Goal: Task Accomplishment & Management: Manage account settings

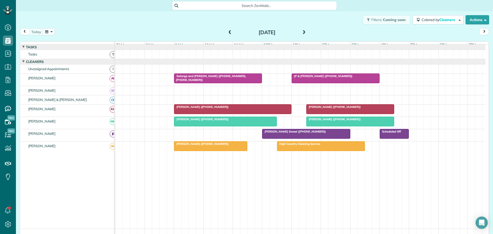
scroll to position [2, 2]
click at [51, 29] on button "button" at bounding box center [49, 31] width 12 height 7
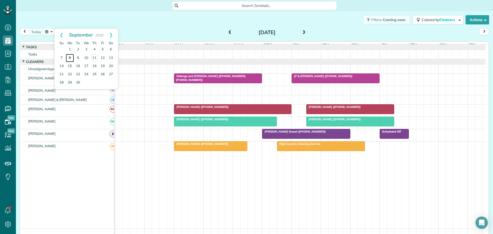
click at [70, 57] on link "8" at bounding box center [70, 58] width 8 height 8
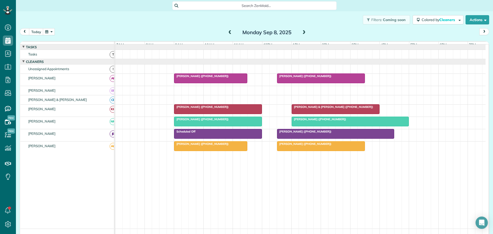
click at [302, 30] on span at bounding box center [304, 33] width 6 height 8
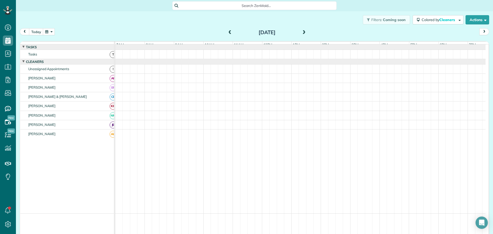
scroll to position [4, 0]
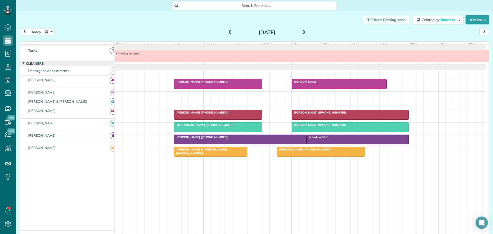
click at [302, 30] on span at bounding box center [304, 33] width 6 height 8
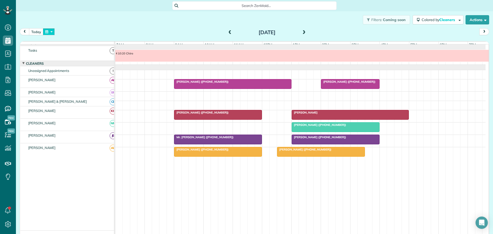
click at [50, 32] on button "button" at bounding box center [49, 31] width 12 height 7
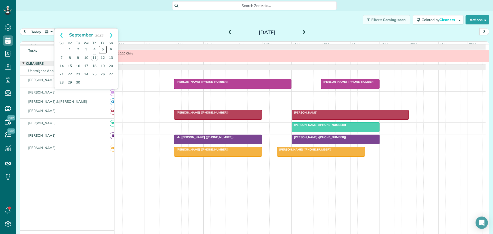
click at [102, 49] on link "5" at bounding box center [103, 49] width 8 height 8
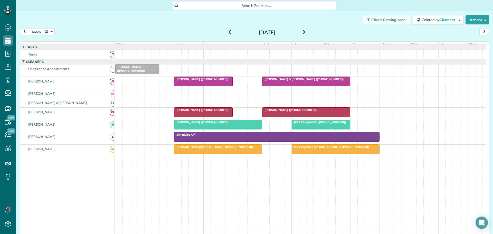
click at [302, 32] on span at bounding box center [304, 32] width 6 height 5
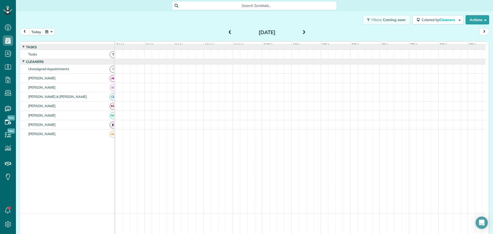
click at [302, 32] on span at bounding box center [304, 32] width 6 height 5
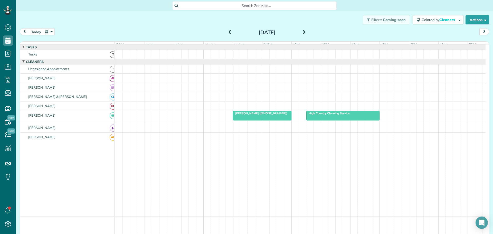
click at [243, 182] on td at bounding box center [300, 174] width 371 height 84
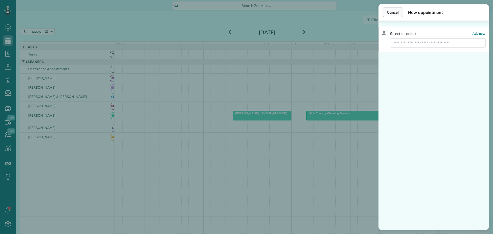
click at [398, 11] on span "Cancel" at bounding box center [393, 12] width 12 height 5
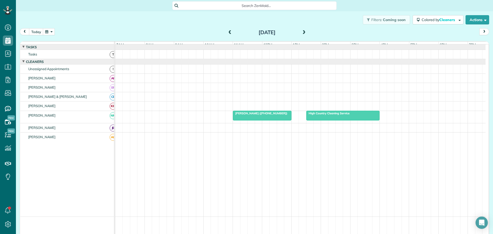
click at [303, 31] on span at bounding box center [304, 32] width 6 height 5
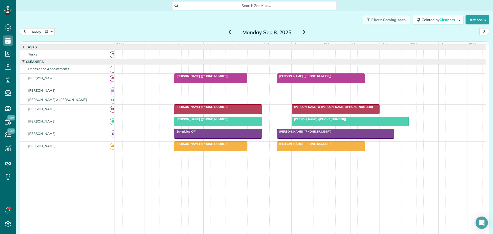
click at [303, 31] on span at bounding box center [304, 32] width 6 height 5
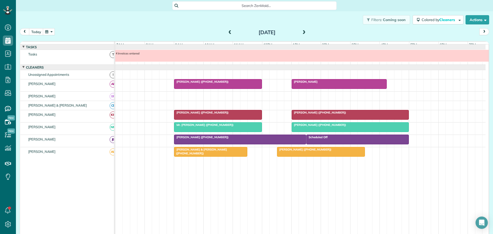
scroll to position [4, 0]
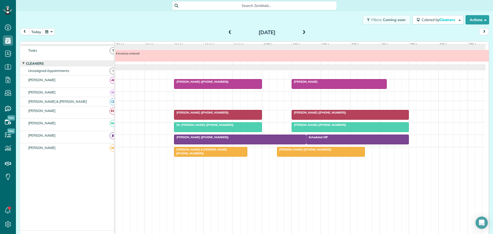
click at [197, 114] on span "RYSE Rental (+18282732664)" at bounding box center [201, 113] width 55 height 4
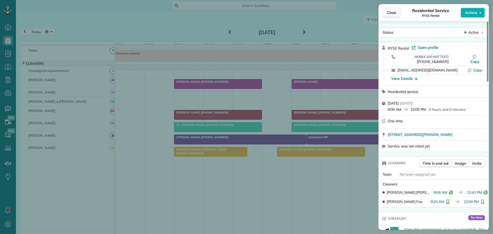
drag, startPoint x: 393, startPoint y: 11, endPoint x: 388, endPoint y: 13, distance: 4.8
click at [393, 11] on span "Close" at bounding box center [391, 12] width 9 height 5
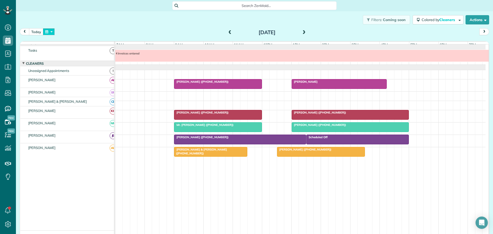
click at [52, 32] on button "button" at bounding box center [49, 31] width 12 height 7
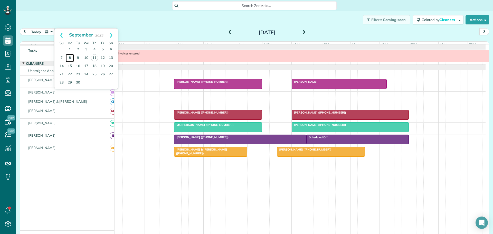
click at [69, 57] on link "8" at bounding box center [70, 58] width 8 height 8
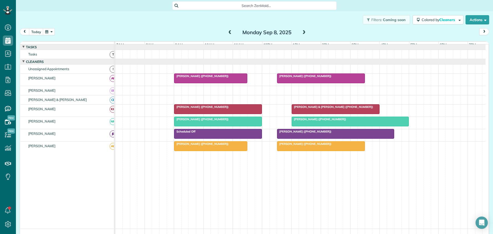
click at [51, 29] on button "button" at bounding box center [49, 31] width 12 height 7
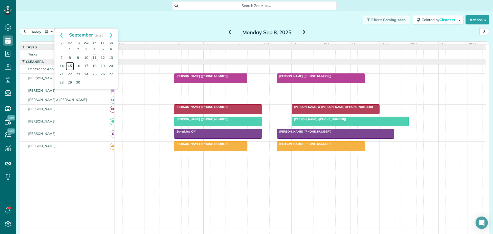
click at [70, 64] on link "15" at bounding box center [70, 66] width 8 height 8
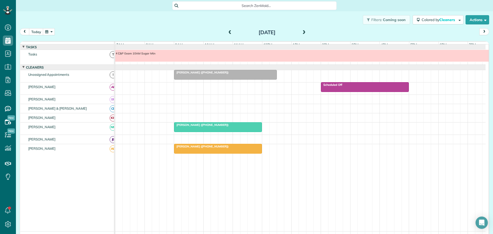
scroll to position [4, 0]
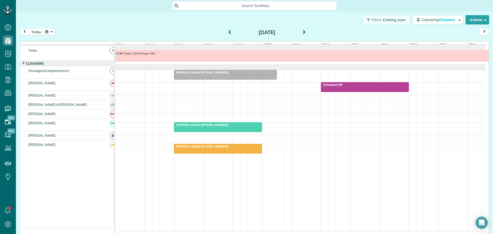
click at [192, 148] on span "Mrs. Kimberly Skiles (+18472246334)" at bounding box center [201, 147] width 55 height 4
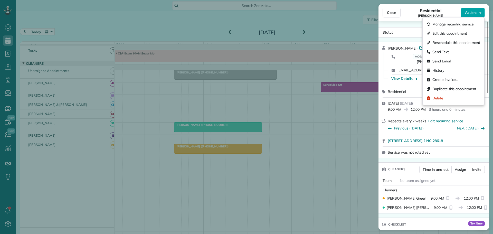
click at [477, 12] on span "Actions" at bounding box center [471, 12] width 12 height 5
click at [436, 95] on div "Delete" at bounding box center [454, 98] width 58 height 9
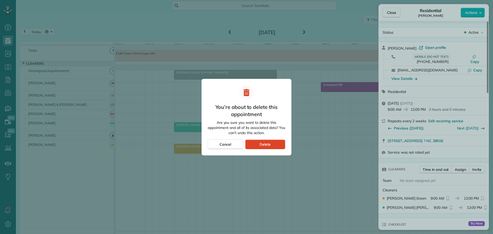
click at [265, 143] on span "Delete" at bounding box center [265, 144] width 11 height 5
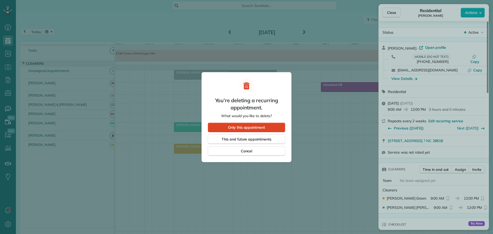
click at [265, 129] on span "Only this appointment" at bounding box center [246, 127] width 37 height 5
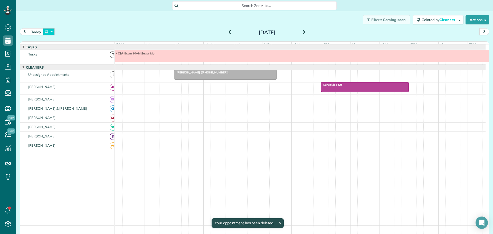
click at [54, 30] on button "button" at bounding box center [49, 31] width 12 height 7
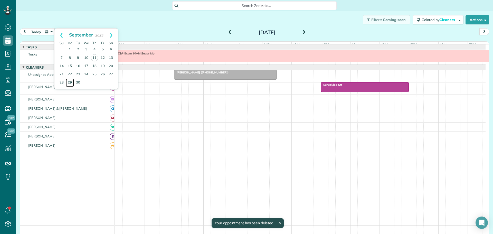
click at [69, 83] on link "29" at bounding box center [70, 83] width 8 height 8
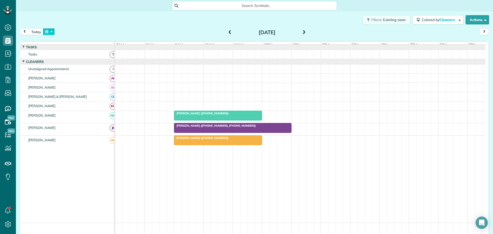
click at [50, 31] on button "button" at bounding box center [49, 31] width 12 height 7
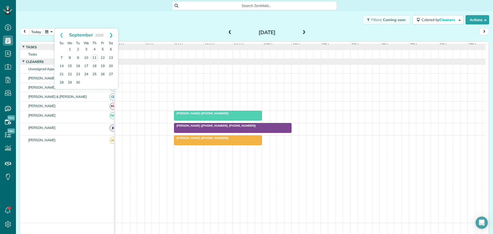
click at [111, 32] on link "Next" at bounding box center [111, 35] width 14 height 13
click at [71, 64] on link "13" at bounding box center [70, 66] width 8 height 8
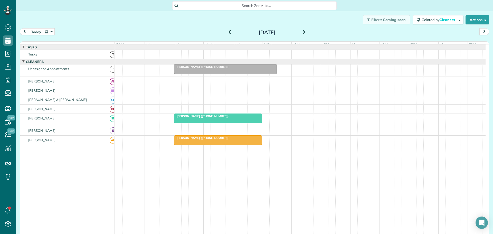
click at [196, 140] on span "Mrs. Kimberly Skiles (+18472246334)" at bounding box center [201, 138] width 55 height 4
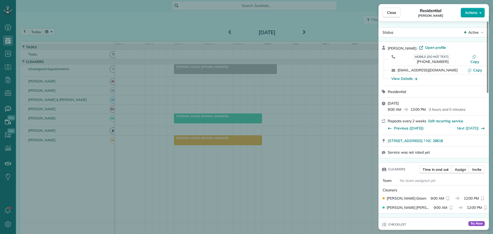
click at [478, 13] on button "Actions" at bounding box center [473, 13] width 24 height 10
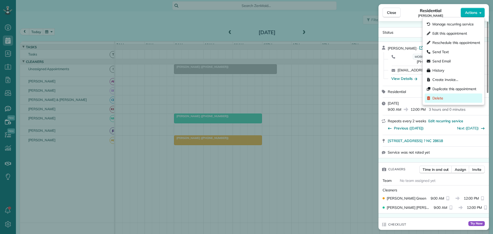
click at [438, 96] on span "Delete" at bounding box center [438, 98] width 11 height 5
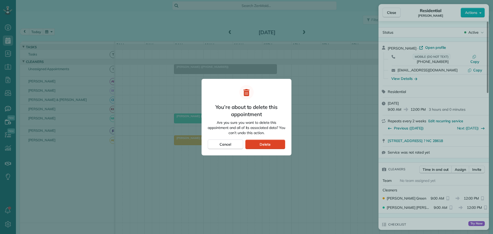
click at [277, 142] on div "Delete" at bounding box center [265, 145] width 40 height 10
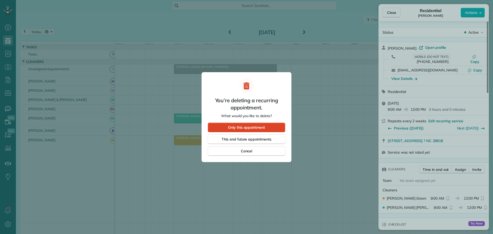
click at [248, 127] on span "Only this appointment" at bounding box center [246, 127] width 37 height 5
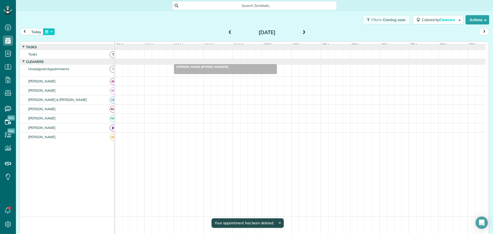
click at [51, 32] on button "button" at bounding box center [49, 31] width 12 height 7
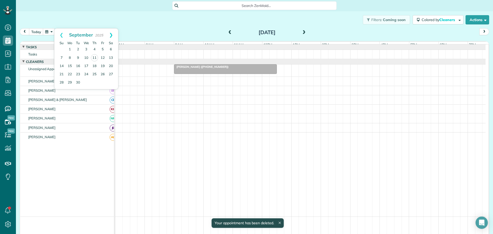
click at [112, 35] on link "Next" at bounding box center [111, 35] width 14 height 13
click at [69, 81] on link "27" at bounding box center [70, 82] width 8 height 8
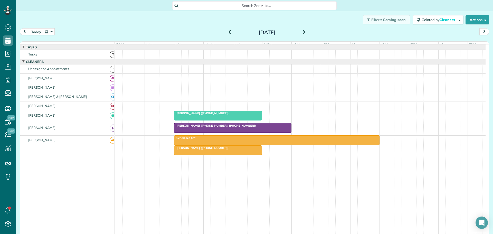
click at [218, 150] on span "Mrs. Kimberly Skiles (+18472246334)" at bounding box center [201, 148] width 55 height 4
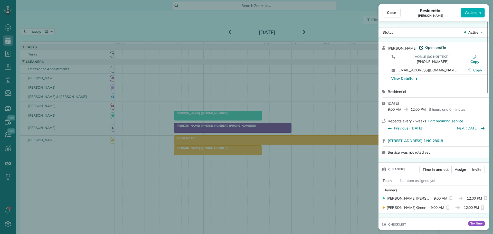
click at [430, 46] on span "Open profile" at bounding box center [436, 47] width 21 height 5
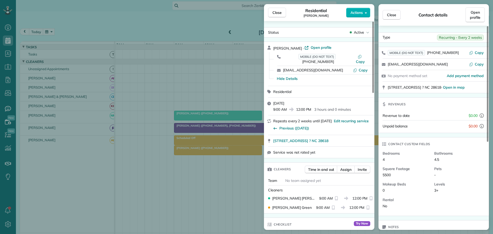
click at [278, 12] on span "Close" at bounding box center [277, 12] width 9 height 5
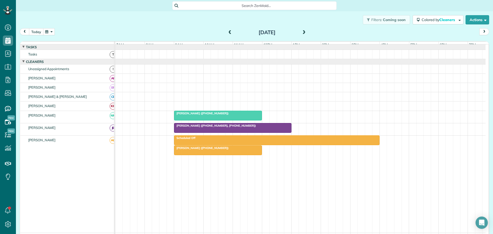
click at [35, 32] on button "today" at bounding box center [36, 31] width 14 height 7
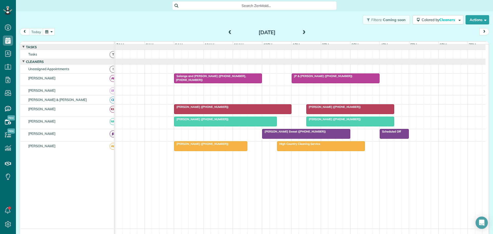
click at [51, 32] on button "button" at bounding box center [49, 31] width 12 height 7
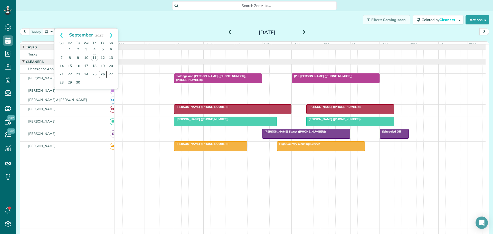
click at [104, 73] on link "26" at bounding box center [103, 74] width 8 height 8
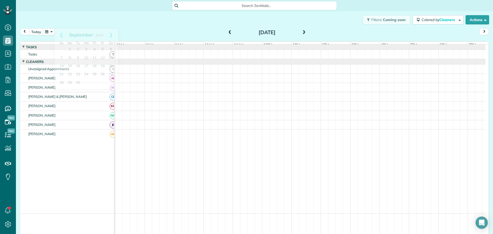
scroll to position [1, 0]
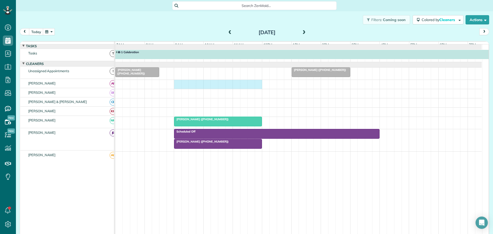
drag, startPoint x: 175, startPoint y: 85, endPoint x: 255, endPoint y: 86, distance: 79.9
click at [258, 86] on div at bounding box center [298, 84] width 367 height 9
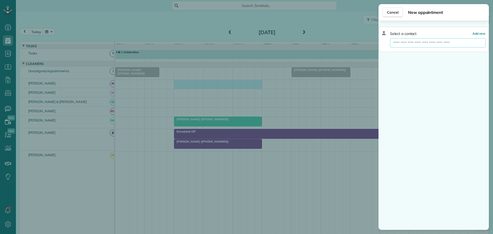
click at [411, 44] on input "text" at bounding box center [438, 42] width 96 height 9
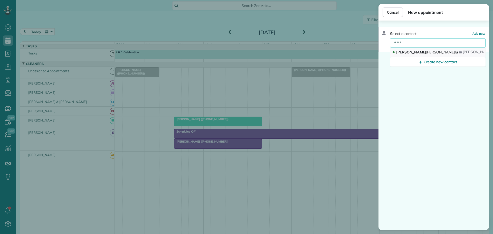
type input "*****"
click at [404, 52] on span "Patty Patel la" at bounding box center [428, 52] width 62 height 5
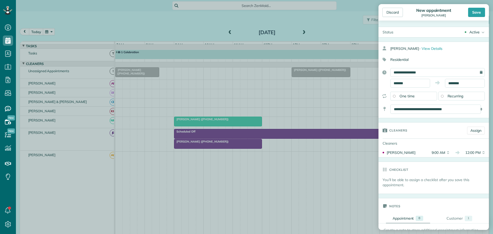
click at [442, 96] on div "Recurring" at bounding box center [462, 96] width 47 height 9
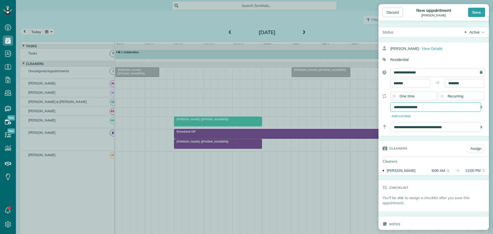
click at [433, 108] on select "**********" at bounding box center [436, 107] width 91 height 9
select select "**********"
click at [391, 103] on select "**********" at bounding box center [436, 107] width 91 height 9
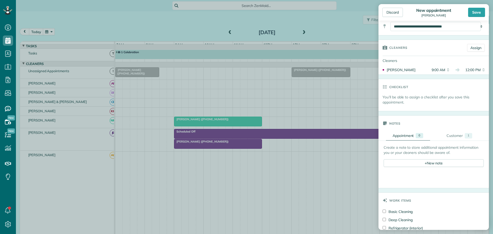
scroll to position [103, 0]
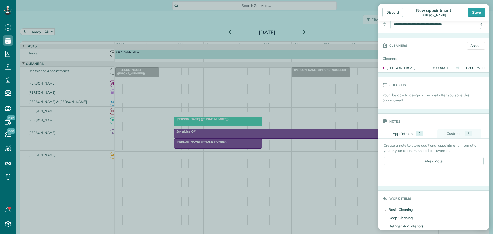
click at [449, 135] on div "Customer" at bounding box center [455, 133] width 16 height 5
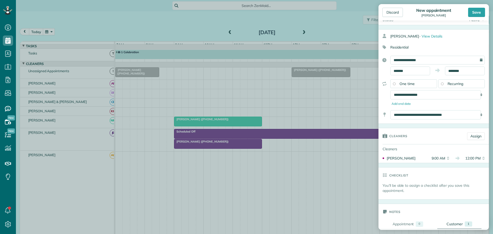
scroll to position [0, 0]
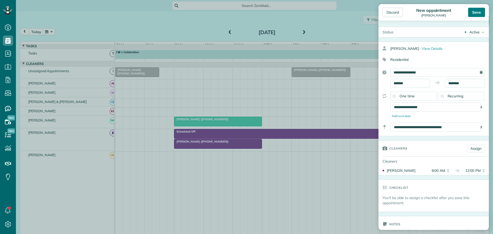
click at [477, 13] on div "Save" at bounding box center [476, 12] width 17 height 9
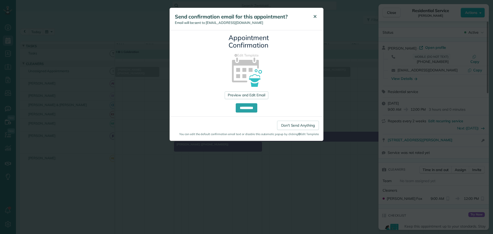
click at [315, 15] on span "✕" at bounding box center [315, 17] width 4 height 6
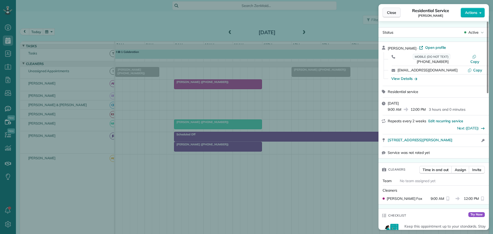
click at [389, 12] on span "Close" at bounding box center [391, 12] width 9 height 5
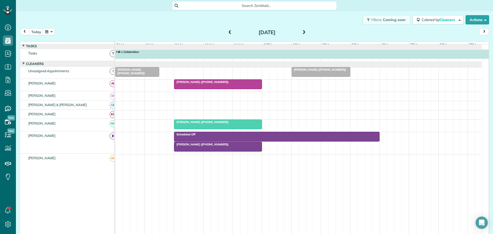
click at [310, 71] on span "Dina Twigg (+18289641519)" at bounding box center [319, 70] width 55 height 4
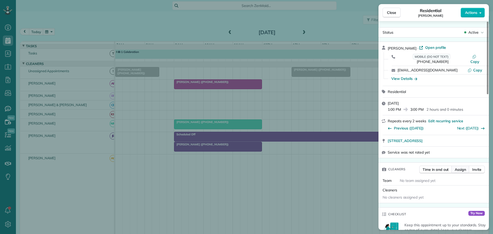
click at [459, 167] on span "Assign" at bounding box center [460, 169] width 11 height 5
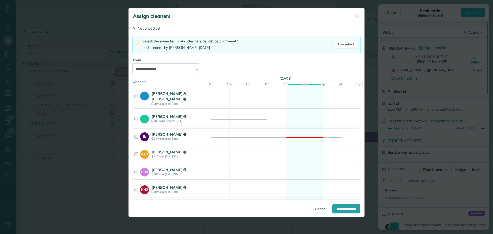
scroll to position [51, 0]
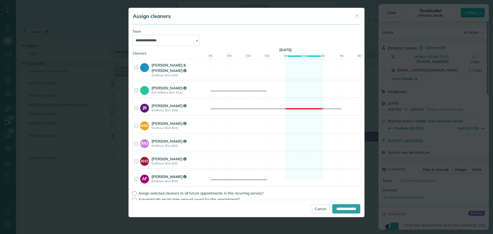
click at [138, 174] on div at bounding box center [137, 179] width 6 height 10
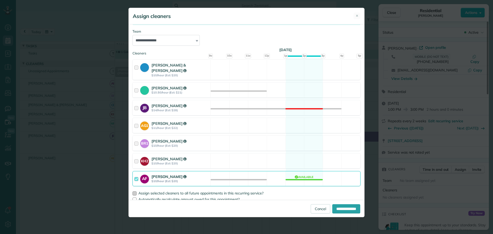
click at [134, 191] on div at bounding box center [135, 193] width 4 height 4
click at [339, 208] on input "**********" at bounding box center [347, 208] width 28 height 9
type input "**********"
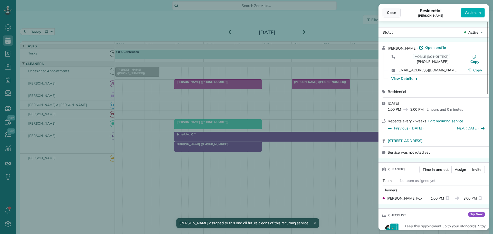
click at [394, 12] on span "Close" at bounding box center [391, 12] width 9 height 5
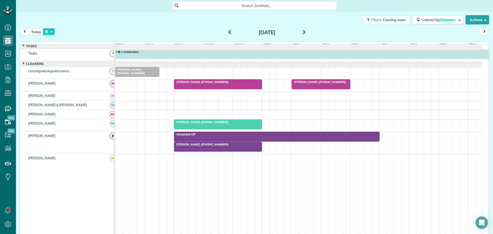
click at [51, 30] on button "button" at bounding box center [49, 31] width 12 height 7
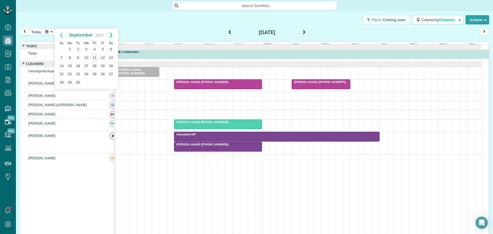
click at [113, 34] on link "Next" at bounding box center [111, 35] width 14 height 13
click at [70, 57] on link "6" at bounding box center [70, 58] width 8 height 8
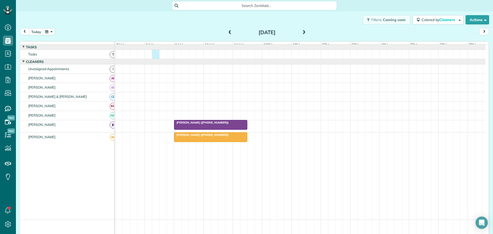
click at [154, 59] on div at bounding box center [300, 54] width 371 height 9
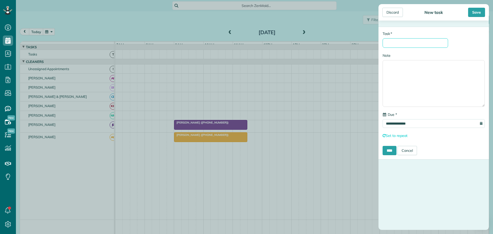
click at [390, 41] on input "* Task" at bounding box center [416, 43] width 66 height 10
type input "**********"
click at [388, 151] on input "****" at bounding box center [390, 150] width 14 height 9
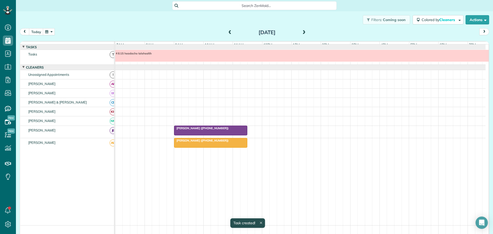
scroll to position [4, 0]
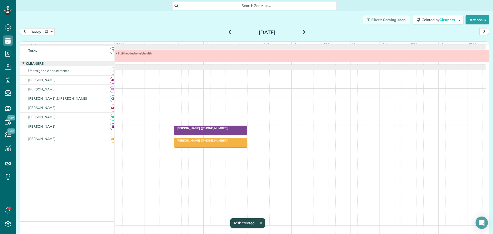
click at [35, 32] on button "today" at bounding box center [36, 31] width 14 height 7
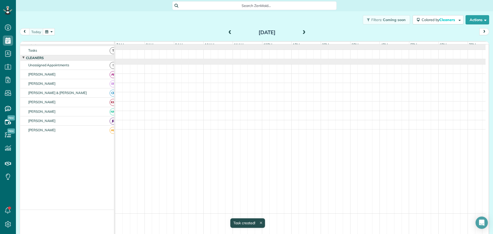
scroll to position [0, 0]
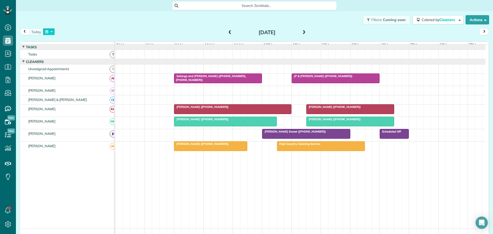
click at [51, 30] on button "button" at bounding box center [49, 31] width 12 height 7
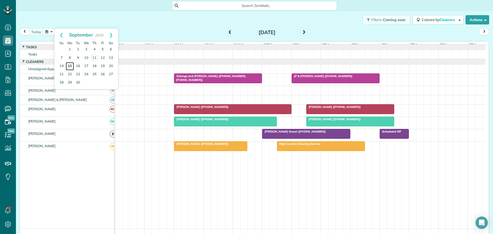
click at [70, 64] on link "15" at bounding box center [70, 66] width 8 height 8
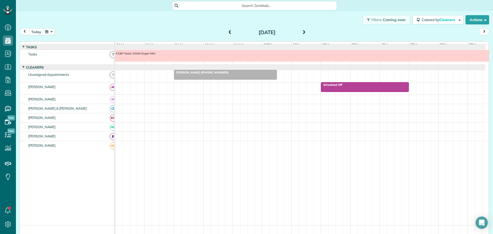
scroll to position [4, 0]
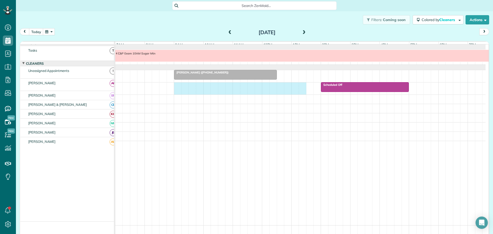
drag, startPoint x: 176, startPoint y: 93, endPoint x: 299, endPoint y: 95, distance: 122.9
click at [300, 95] on div "Scheduled Off" at bounding box center [300, 88] width 371 height 12
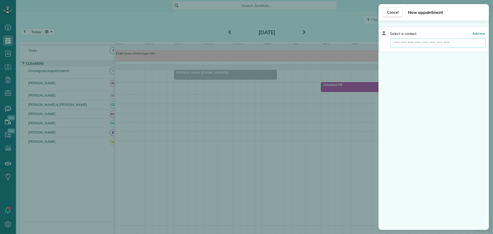
click at [448, 44] on input "text" at bounding box center [438, 42] width 96 height 9
click at [482, 32] on span "Add new" at bounding box center [479, 34] width 13 height 4
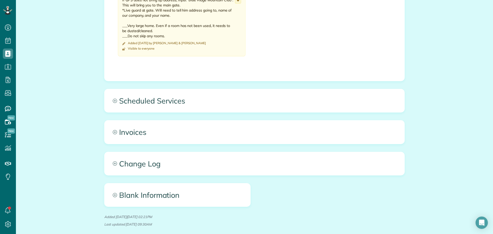
scroll to position [257, 0]
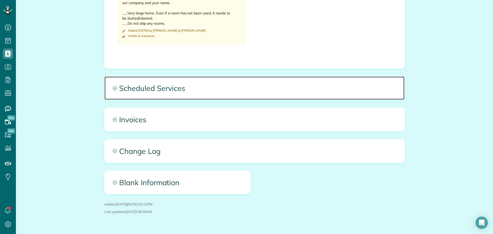
click at [154, 84] on span "Scheduled Services" at bounding box center [255, 88] width 300 height 23
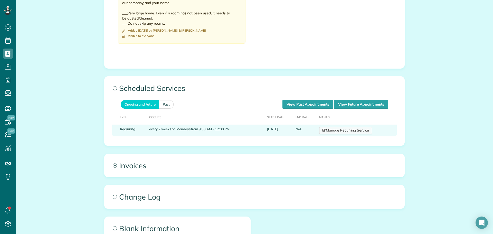
click at [339, 129] on link "Manage Recurring Service" at bounding box center [345, 131] width 53 height 8
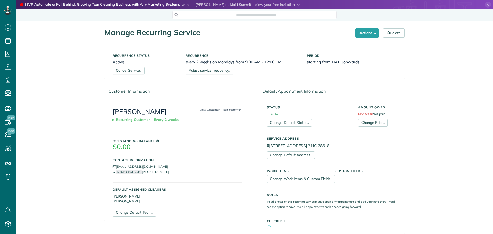
scroll to position [2, 2]
click at [128, 70] on link "Cancel Service.." at bounding box center [129, 71] width 32 height 8
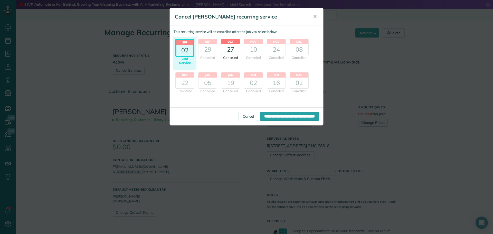
click at [234, 48] on div "27" at bounding box center [231, 49] width 19 height 11
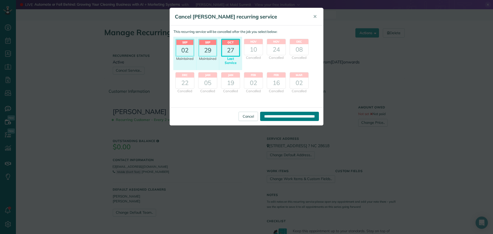
click at [283, 115] on input "**********" at bounding box center [289, 116] width 59 height 9
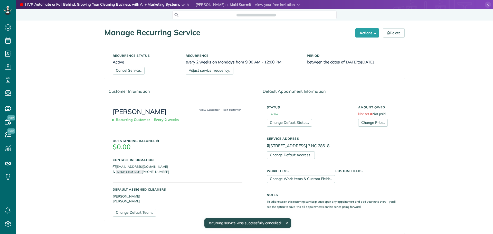
scroll to position [2, 2]
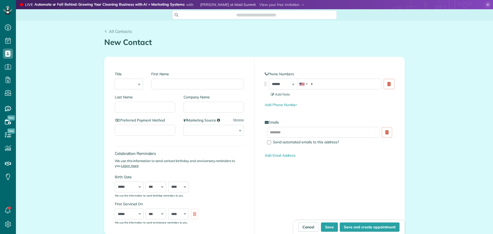
scroll to position [2, 2]
click at [162, 85] on input "First Name" at bounding box center [197, 84] width 93 height 11
type input "*****"
type input "******"
click at [278, 83] on select "**********" at bounding box center [283, 84] width 28 height 11
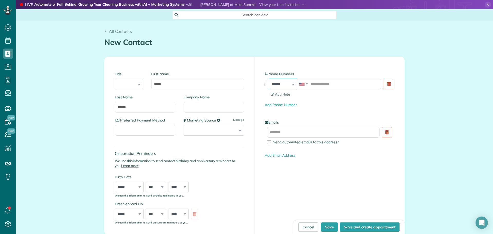
select select "**********"
click at [269, 79] on select "**********" at bounding box center [283, 84] width 28 height 11
click at [312, 84] on input "tel" at bounding box center [339, 84] width 84 height 11
type input "**********"
click at [272, 133] on input "text" at bounding box center [323, 132] width 113 height 11
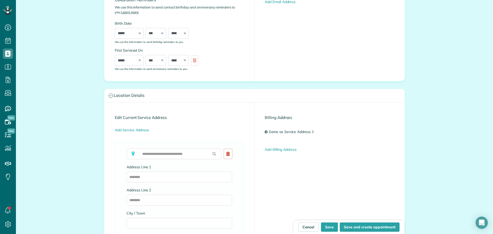
scroll to position [154, 0]
type input "**********"
click at [145, 154] on input "text" at bounding box center [174, 153] width 95 height 11
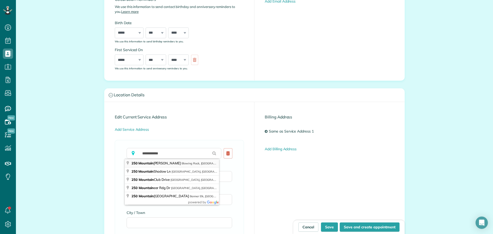
type input "**********"
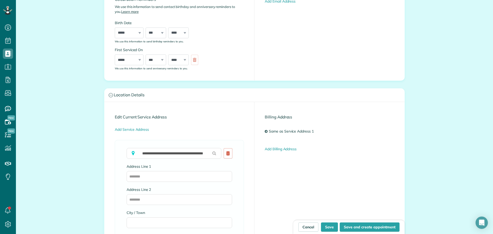
type input "**********"
type input "**"
type input "*****"
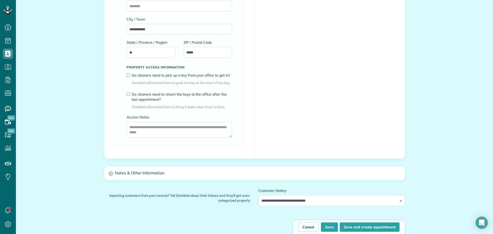
scroll to position [360, 0]
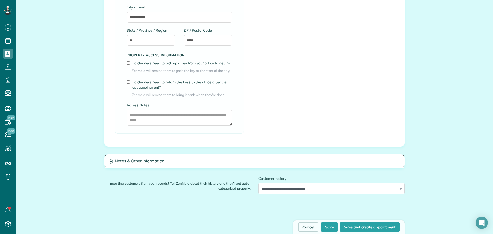
click at [150, 160] on h3 "Notes & Other Information" at bounding box center [255, 161] width 300 height 13
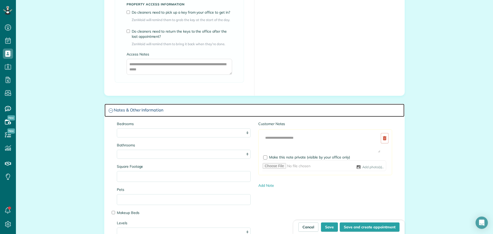
scroll to position [411, 0]
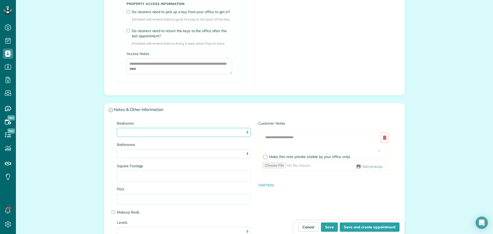
click at [124, 130] on select "* * * * **" at bounding box center [184, 132] width 134 height 9
select select "*"
click at [117, 128] on select "* * * * **" at bounding box center [184, 132] width 134 height 9
click at [124, 154] on select "* *** * *** * *** * *** **" at bounding box center [184, 153] width 134 height 9
select select "*"
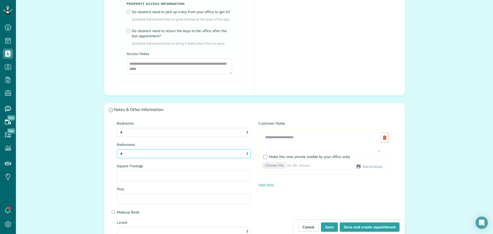
click at [117, 149] on select "* *** * *** * *** * *** **" at bounding box center [184, 153] width 134 height 9
click at [122, 177] on input "Square Footage" at bounding box center [184, 176] width 134 height 11
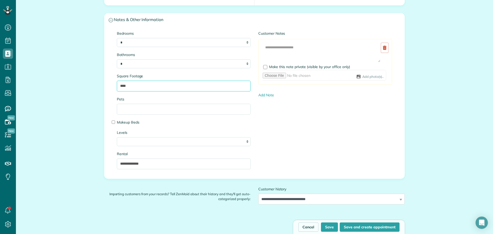
scroll to position [514, 0]
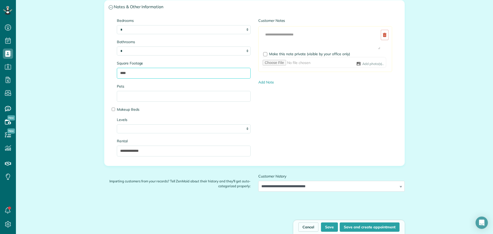
type input "****"
click at [135, 96] on input "Pets" at bounding box center [184, 96] width 134 height 11
type input "*"
drag, startPoint x: 154, startPoint y: 149, endPoint x: 98, endPoint y: 146, distance: 55.8
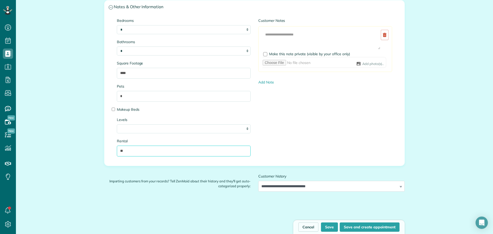
type input "**"
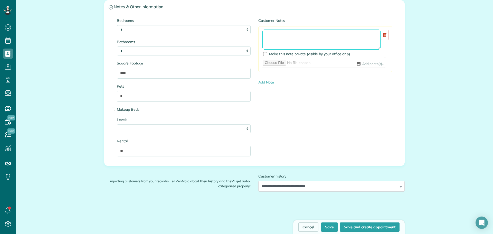
click at [269, 32] on textarea at bounding box center [322, 40] width 118 height 20
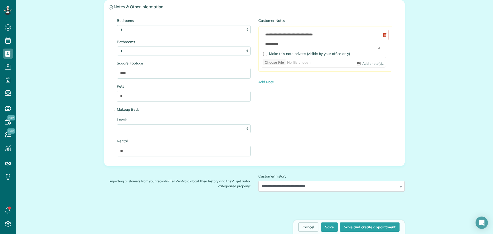
scroll to position [10, 0]
click at [268, 43] on textarea "**********" at bounding box center [322, 40] width 118 height 20
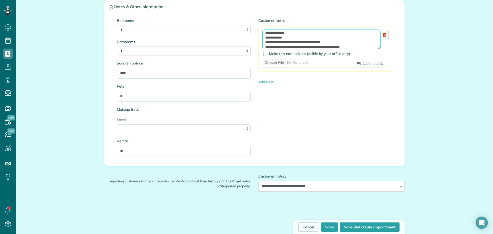
scroll to position [35, 0]
click at [266, 47] on textarea "**********" at bounding box center [322, 40] width 118 height 20
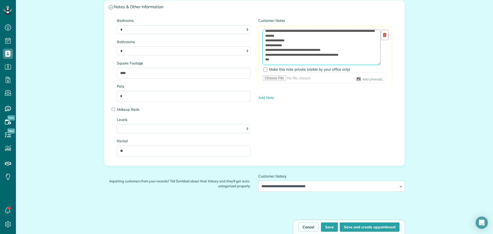
scroll to position [22, 0]
drag, startPoint x: 376, startPoint y: 47, endPoint x: 380, endPoint y: 63, distance: 16.3
click at [380, 63] on div "**********" at bounding box center [326, 48] width 126 height 36
click at [274, 61] on textarea "**********" at bounding box center [322, 48] width 118 height 36
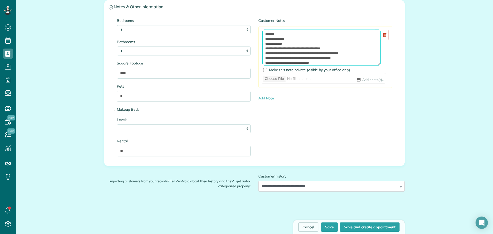
click at [284, 63] on textarea "**********" at bounding box center [322, 48] width 118 height 36
click at [330, 62] on textarea "**********" at bounding box center [322, 48] width 118 height 36
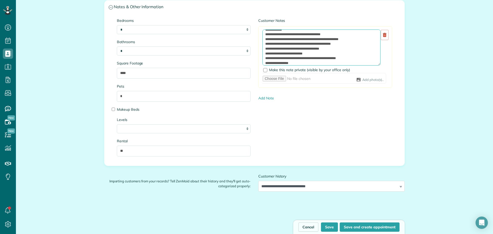
scroll to position [43, 0]
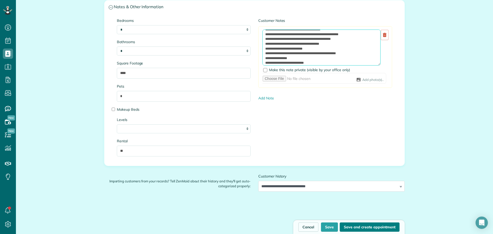
type textarea "**********"
click at [362, 225] on button "Save and create appointment" at bounding box center [370, 227] width 60 height 9
type input "**********"
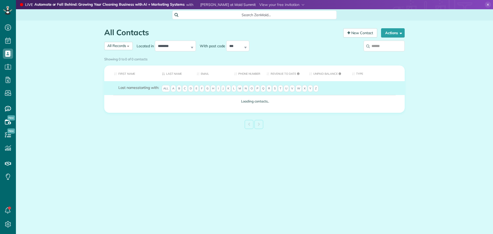
scroll to position [2, 2]
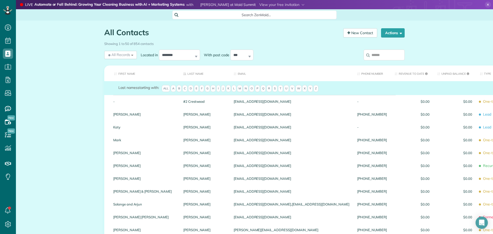
click at [383, 54] on input "search" at bounding box center [384, 55] width 41 height 11
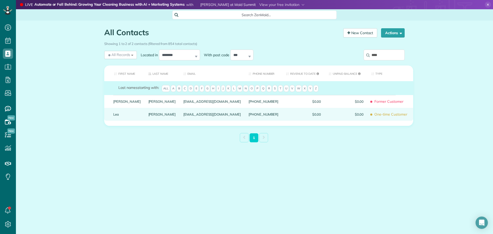
type input "****"
click at [116, 116] on link "Lea" at bounding box center [126, 115] width 27 height 4
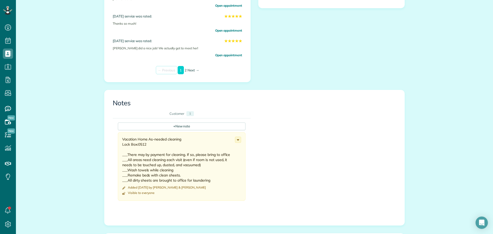
scroll to position [231, 0]
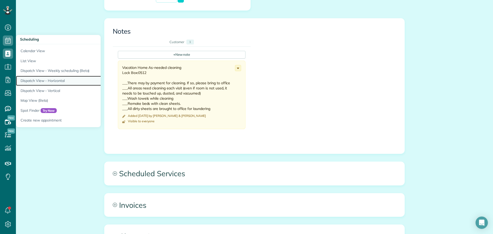
click at [61, 81] on link "Dispatch View - Horizontal" at bounding box center [80, 81] width 128 height 10
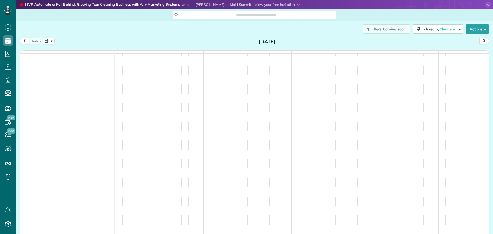
scroll to position [2, 2]
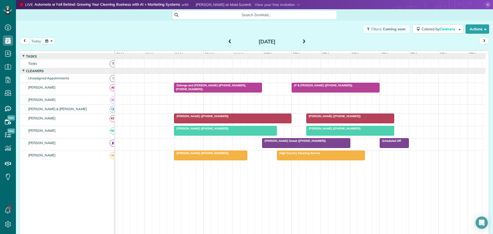
click at [198, 155] on span "Susie Adams (+17046075811)" at bounding box center [201, 153] width 55 height 4
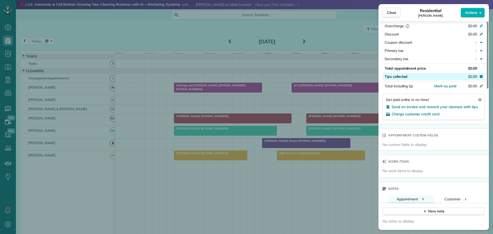
scroll to position [283, 0]
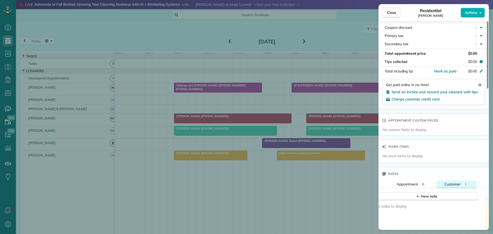
click at [455, 182] on span "Customer" at bounding box center [453, 184] width 16 height 5
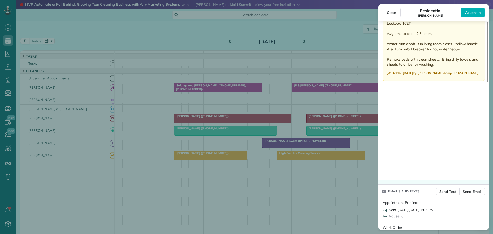
scroll to position [488, 0]
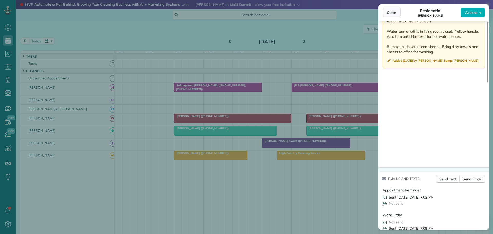
click at [393, 14] on span "Close" at bounding box center [391, 12] width 9 height 5
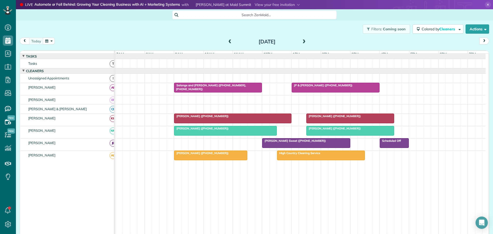
click at [226, 130] on div "Jan Hayes (+18284343538)" at bounding box center [225, 129] width 99 height 4
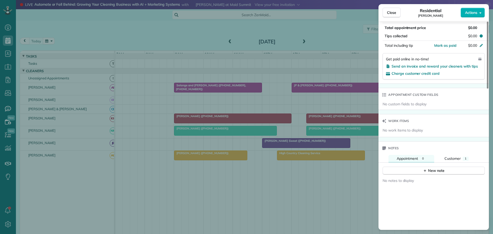
scroll to position [334, 0]
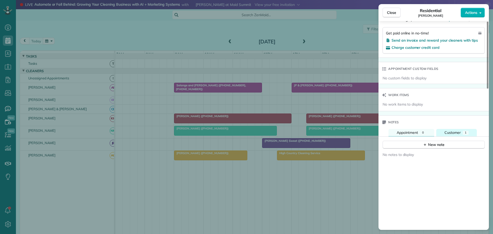
click at [454, 130] on span "Customer" at bounding box center [453, 132] width 16 height 5
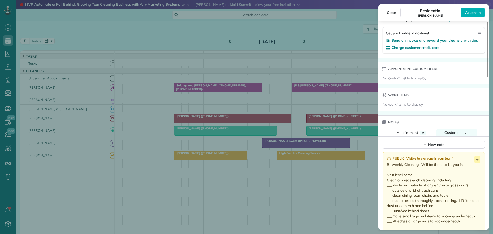
drag, startPoint x: 388, startPoint y: 174, endPoint x: 435, endPoint y: 209, distance: 58.4
click at [465, 214] on p "Bi-weekly Cleaning. Will be there to let you in. Split level home Clean all are…" at bounding box center [434, 216] width 95 height 108
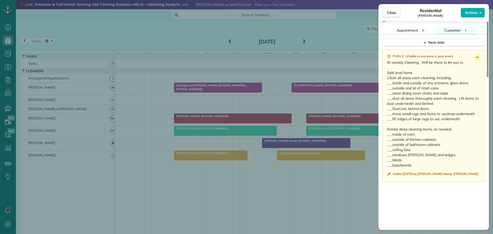
scroll to position [463, 0]
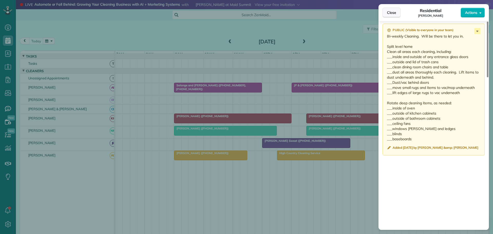
click at [393, 14] on span "Close" at bounding box center [391, 12] width 9 height 5
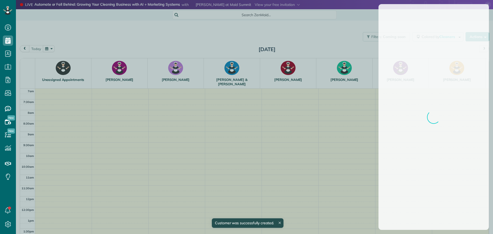
scroll to position [2, 2]
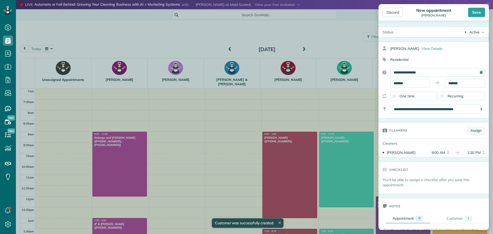
click at [479, 131] on link "Assign" at bounding box center [476, 131] width 18 height 8
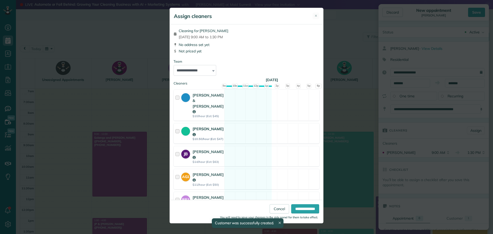
click at [177, 126] on div at bounding box center [179, 133] width 6 height 15
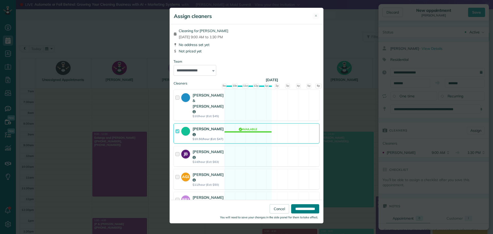
click at [306, 209] on input "**********" at bounding box center [305, 208] width 28 height 9
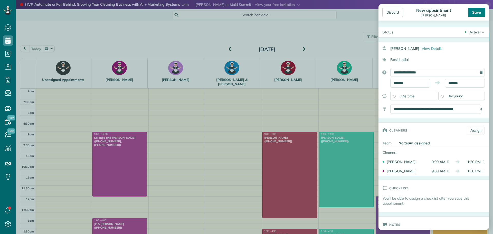
click at [477, 12] on div "Save" at bounding box center [476, 12] width 17 height 9
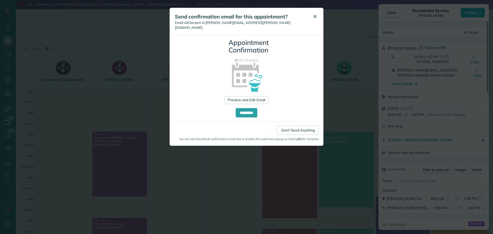
click at [316, 15] on span "✕" at bounding box center [315, 17] width 4 height 6
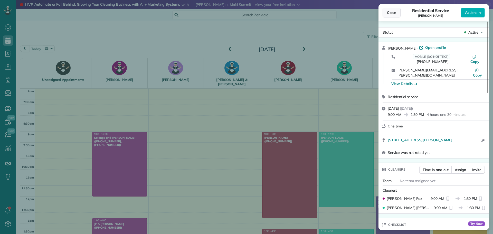
click at [397, 12] on button "Close" at bounding box center [392, 13] width 18 height 10
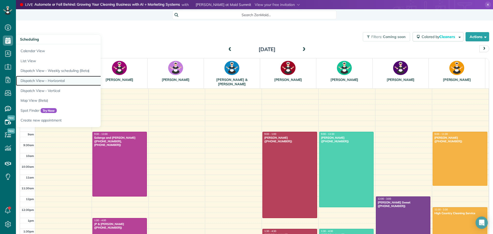
click at [45, 80] on link "Dispatch View - Horizontal" at bounding box center [80, 81] width 128 height 10
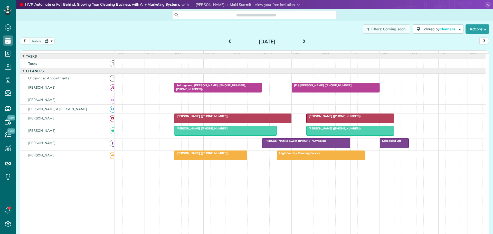
scroll to position [2, 2]
click at [167, 31] on div "Filters: Coming soon Colored by Cleaners Color by Cleaner Color by Team Color b…" at bounding box center [254, 29] width 477 height 17
click at [228, 41] on span at bounding box center [230, 42] width 6 height 5
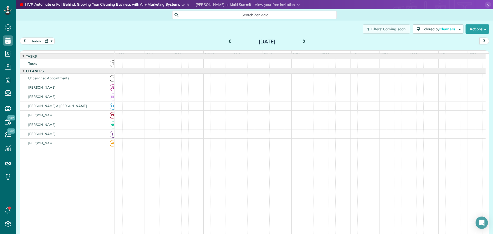
scroll to position [4, 0]
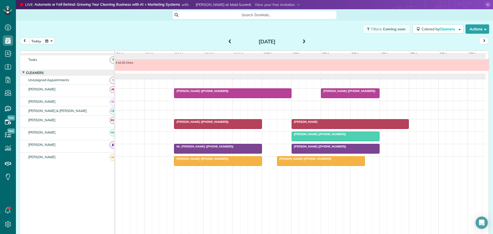
click at [355, 93] on span "Martin Conlin (+13212054524)" at bounding box center [348, 91] width 55 height 4
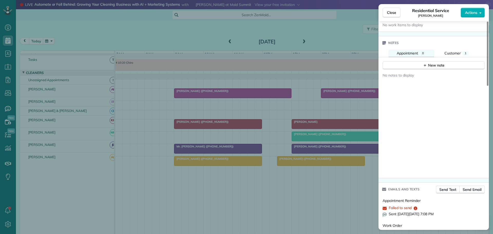
scroll to position [412, 0]
click at [453, 52] on span "Customer" at bounding box center [453, 52] width 16 height 5
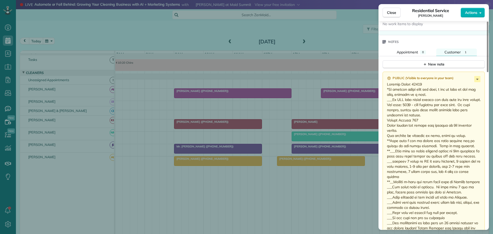
drag, startPoint x: 395, startPoint y: 11, endPoint x: 373, endPoint y: 13, distance: 22.5
click at [395, 11] on span "Close" at bounding box center [391, 12] width 9 height 5
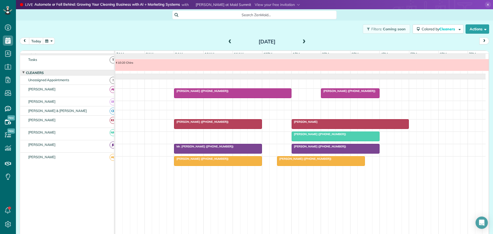
click at [50, 43] on button "button" at bounding box center [49, 41] width 12 height 7
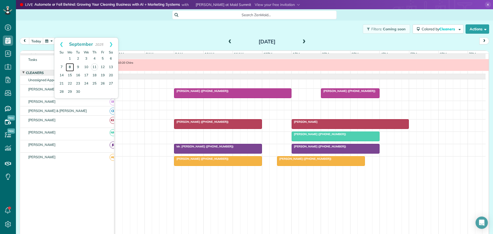
click at [69, 66] on link "8" at bounding box center [70, 67] width 8 height 8
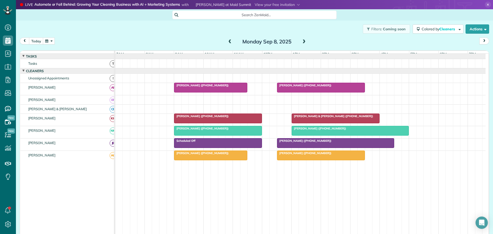
click at [311, 118] on div "Joe & Melissa Norman (+19105202005)" at bounding box center [335, 116] width 85 height 4
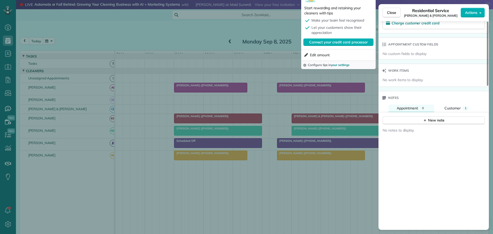
scroll to position [360, 0]
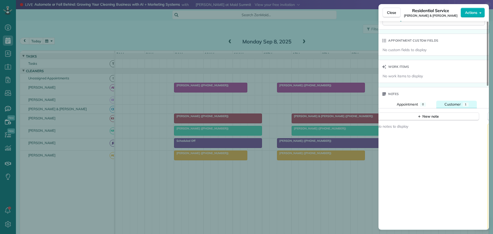
click at [455, 104] on span "Customer" at bounding box center [453, 104] width 16 height 5
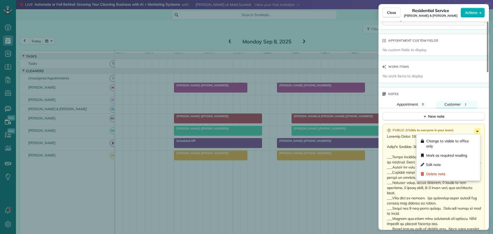
click at [479, 131] on icon at bounding box center [478, 131] width 6 height 6
click at [435, 163] on span "Edit note" at bounding box center [434, 164] width 15 height 5
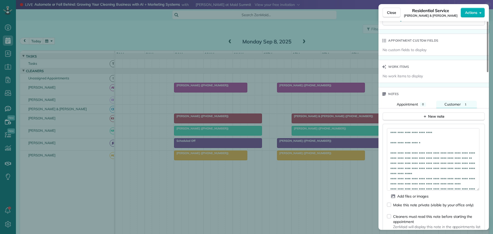
drag, startPoint x: 478, startPoint y: 142, endPoint x: 467, endPoint y: 184, distance: 43.6
click at [478, 191] on textarea at bounding box center [433, 159] width 93 height 62
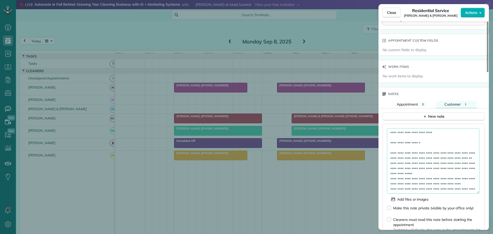
click at [418, 143] on textarea at bounding box center [433, 161] width 93 height 66
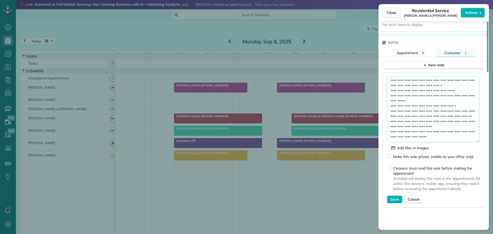
scroll to position [119, 0]
type textarea "**********"
click at [396, 201] on span "Save" at bounding box center [395, 199] width 9 height 5
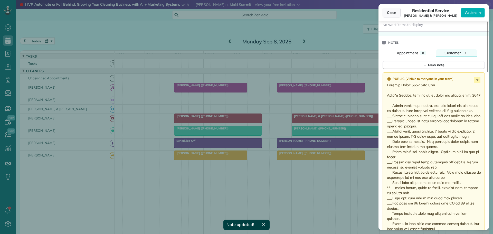
click at [390, 14] on span "Close" at bounding box center [391, 12] width 9 height 5
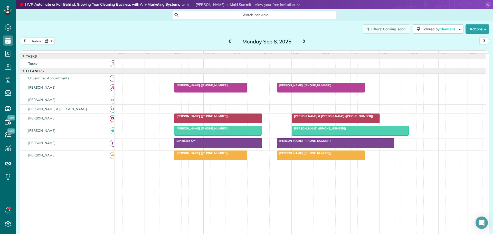
click at [50, 41] on button "button" at bounding box center [49, 41] width 12 height 7
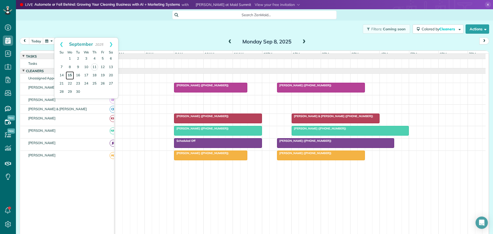
click at [70, 73] on link "15" at bounding box center [70, 75] width 8 height 8
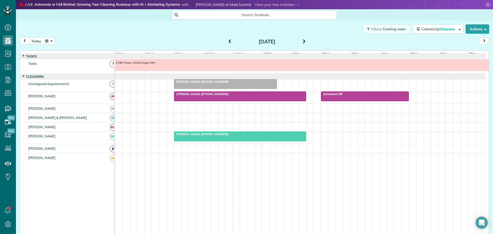
scroll to position [4, 0]
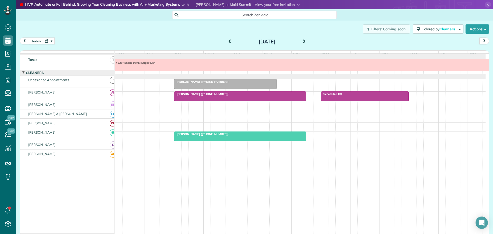
click at [208, 96] on span "Laura Dudley (+17048089292)" at bounding box center [201, 94] width 55 height 4
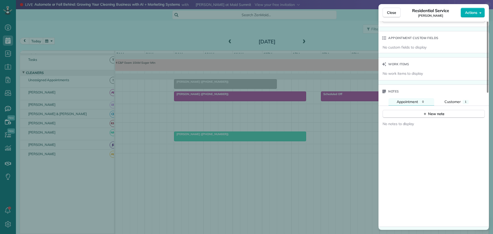
scroll to position [385, 0]
click at [436, 109] on div "New note" at bounding box center [434, 111] width 22 height 5
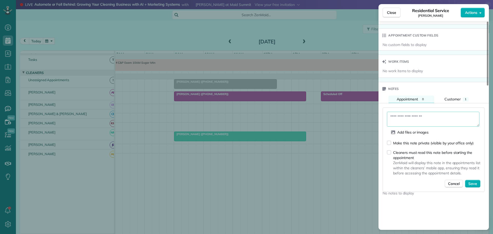
click at [407, 112] on textarea at bounding box center [433, 119] width 93 height 15
type textarea "**********"
click at [475, 181] on span "Save" at bounding box center [473, 183] width 9 height 5
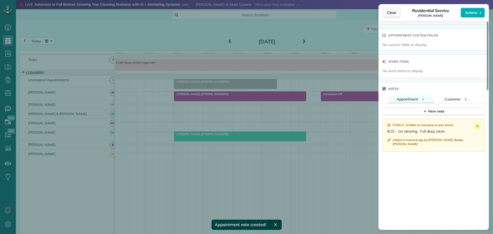
click at [393, 11] on span "Close" at bounding box center [391, 12] width 9 height 5
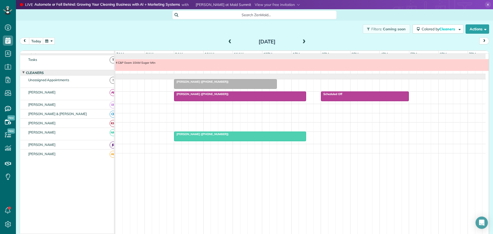
click at [303, 41] on span at bounding box center [304, 42] width 6 height 5
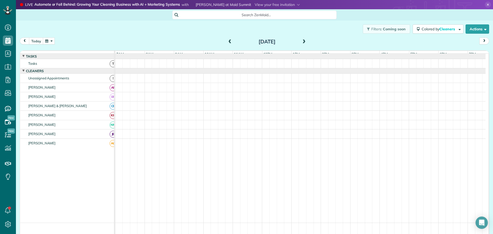
scroll to position [4, 0]
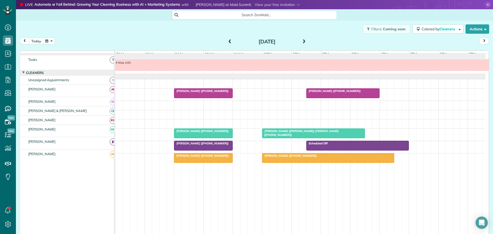
click at [304, 40] on span at bounding box center [304, 42] width 6 height 5
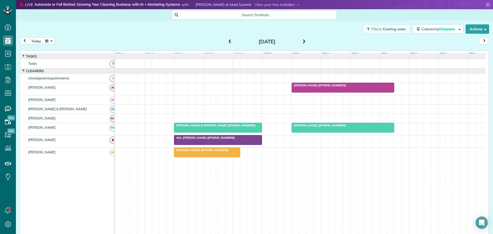
click at [485, 3] on icon at bounding box center [488, 5] width 6 height 6
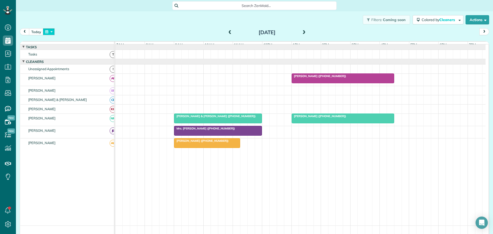
click at [50, 32] on button "button" at bounding box center [49, 31] width 12 height 7
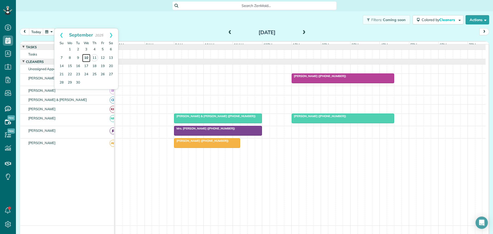
click at [84, 57] on link "10" at bounding box center [86, 58] width 8 height 8
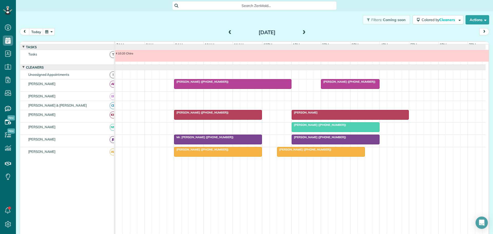
scroll to position [4, 0]
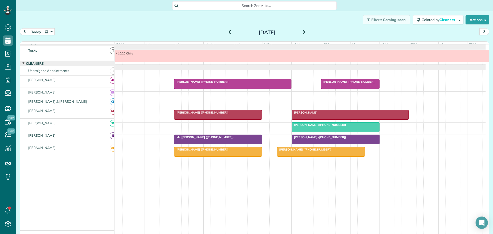
click at [334, 84] on span "Martin Conlin (+13212054524)" at bounding box center [348, 82] width 55 height 4
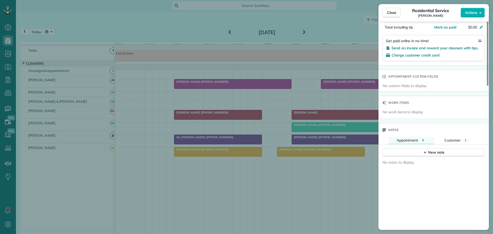
scroll to position [360, 0]
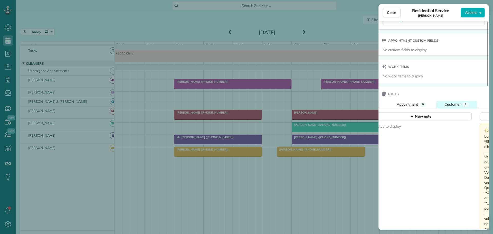
click at [456, 103] on span "Customer" at bounding box center [453, 104] width 16 height 5
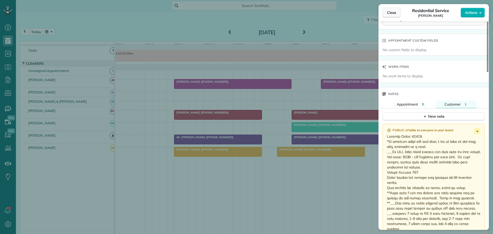
click at [393, 13] on span "Close" at bounding box center [391, 12] width 9 height 5
